Goal: Information Seeking & Learning: Learn about a topic

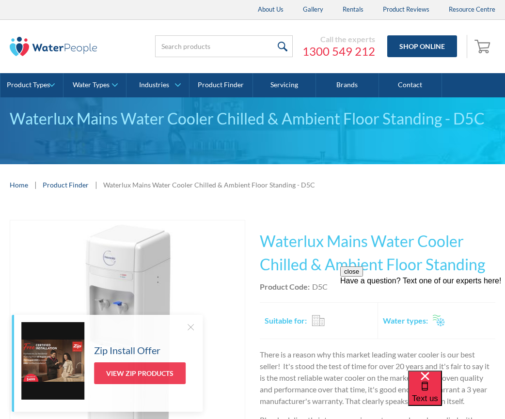
drag, startPoint x: 489, startPoint y: 267, endPoint x: 290, endPoint y: 234, distance: 201.1
click at [340, 267] on html "close Have a question? Text one of our experts here!" at bounding box center [422, 325] width 165 height 116
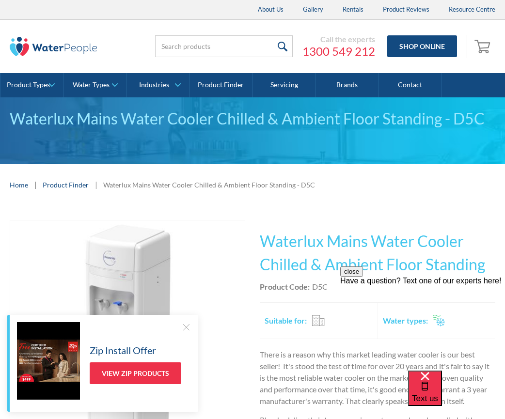
click at [351, 257] on h1 "Waterlux Mains Water Cooler Chilled & Ambient Floor Standing" at bounding box center [378, 253] width 236 height 47
click at [489, 266] on h1 "Waterlux Mains Water Cooler Chilled & Ambient Floor Standing" at bounding box center [378, 253] width 236 height 47
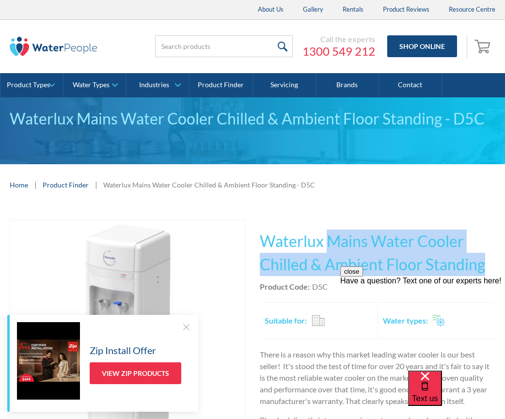
drag, startPoint x: 487, startPoint y: 266, endPoint x: 355, endPoint y: 248, distance: 133.7
click at [357, 248] on h1 "Waterlux Mains Water Cooler Chilled & Ambient Floor Standing" at bounding box center [378, 253] width 236 height 47
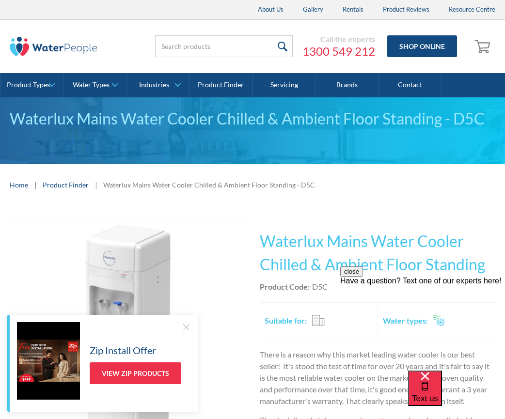
click at [281, 231] on h1 "Waterlux Mains Water Cooler Chilled & Ambient Floor Standing" at bounding box center [378, 253] width 236 height 47
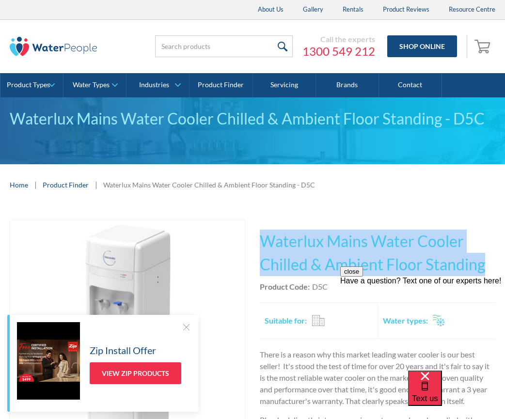
drag, startPoint x: 484, startPoint y: 264, endPoint x: 279, endPoint y: 231, distance: 208.2
click at [266, 226] on div "This tap design is included in our standard range tap options when you purchase…" at bounding box center [378, 407] width 236 height 374
copy h1 "Waterlux Mains Water Cooler Chilled & Ambient Floor Standing"
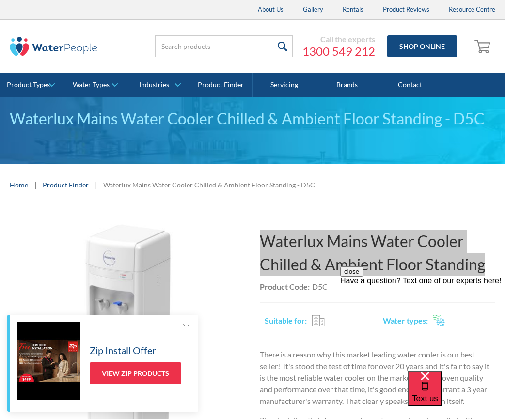
click at [343, 289] on div "close Have a question? Text one of our experts here!" at bounding box center [422, 325] width 165 height 116
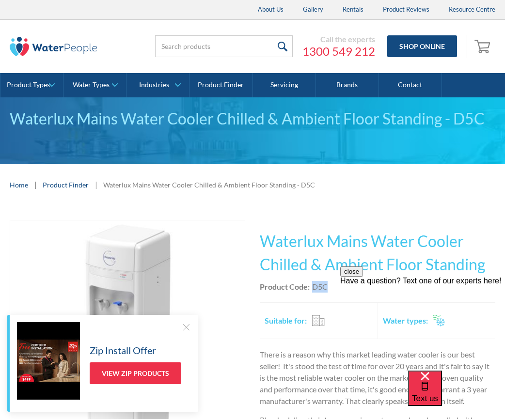
drag, startPoint x: 331, startPoint y: 286, endPoint x: 310, endPoint y: 286, distance: 20.9
click at [310, 286] on div "Product Code: D5C" at bounding box center [378, 287] width 236 height 12
copy div "D5C"
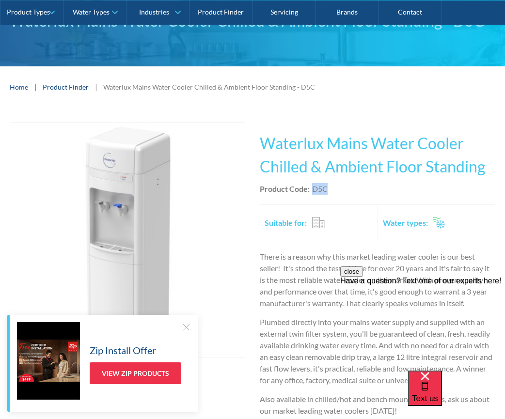
scroll to position [97, 0]
